Goal: Task Accomplishment & Management: Manage account settings

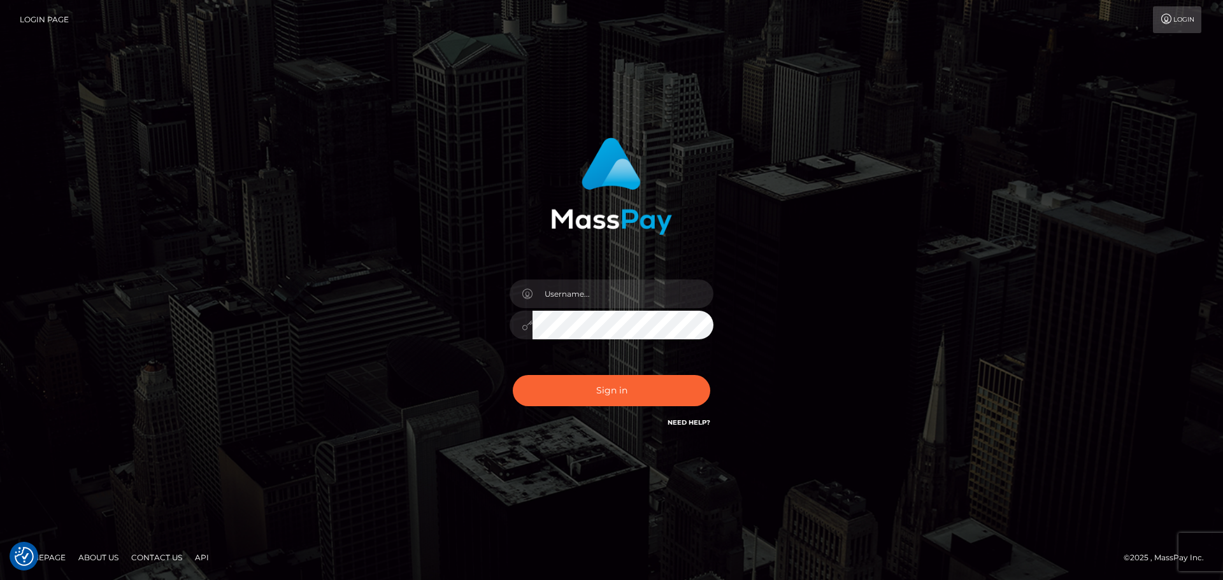
type input "dmitry.ts"
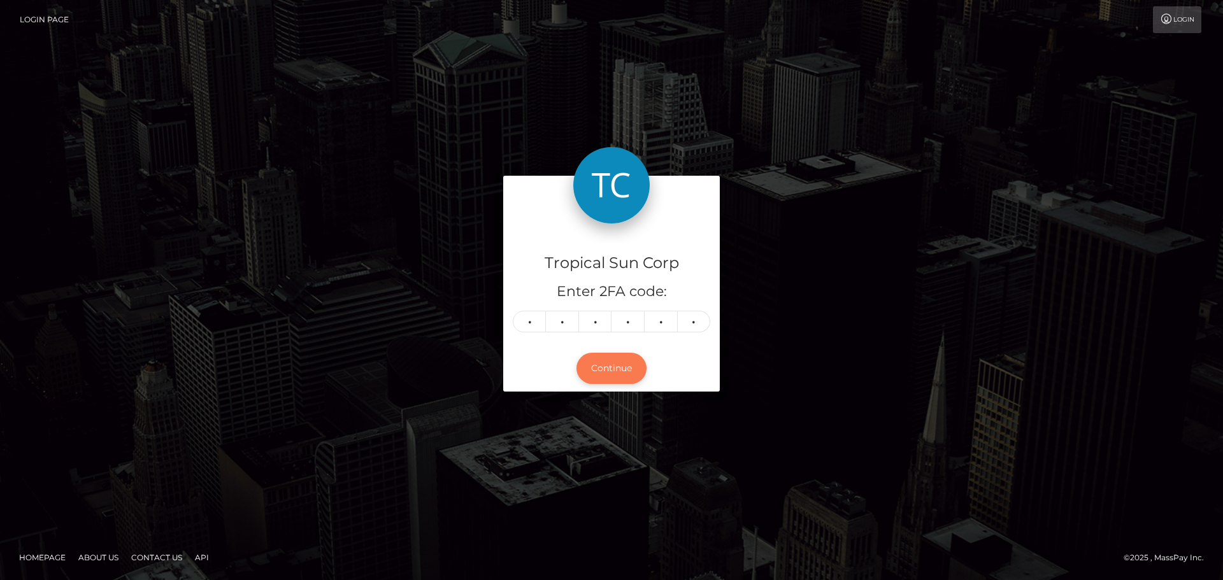
click at [610, 366] on button "Continue" at bounding box center [611, 368] width 70 height 31
